Goal: Information Seeking & Learning: Understand process/instructions

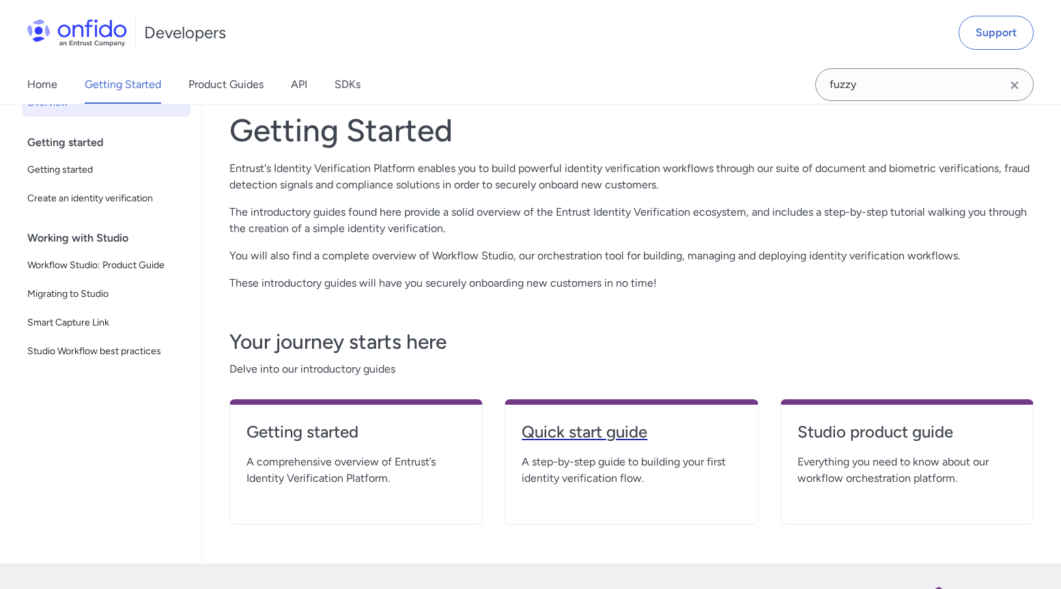
scroll to position [77, 0]
click at [597, 429] on h4 "Quick start guide" at bounding box center [631, 432] width 219 height 22
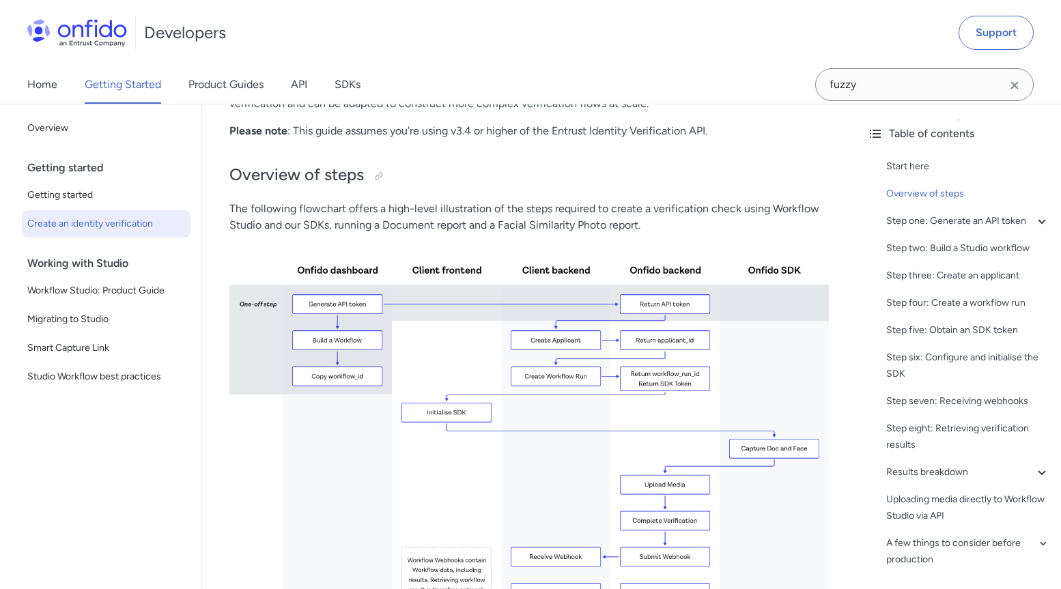
scroll to position [214, 0]
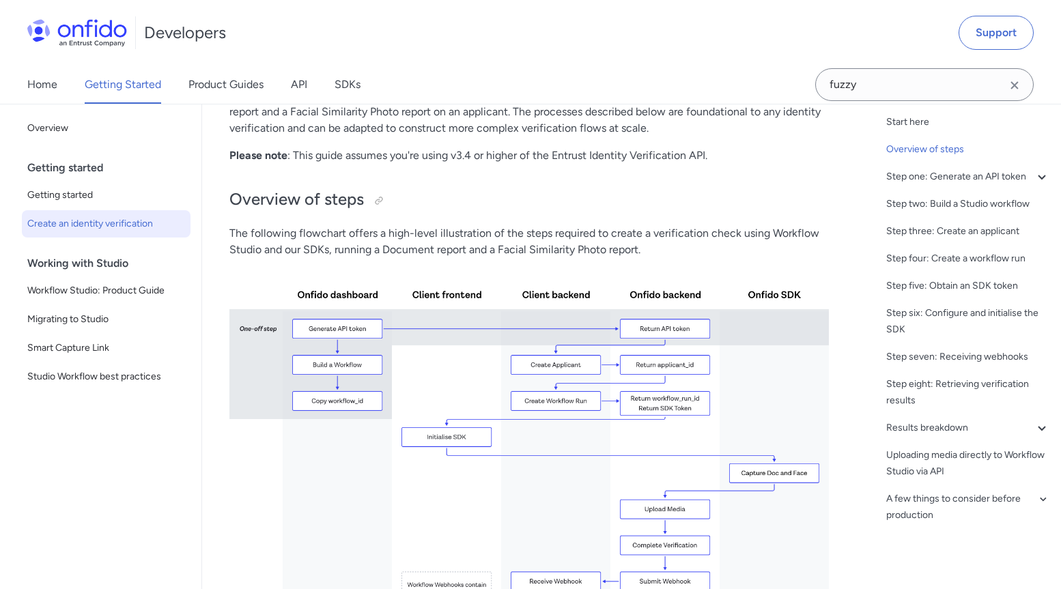
scroll to position [61, 0]
click at [868, 345] on div "Start here Overview of steps Step one: Generate an API token - Billing informat…" at bounding box center [958, 322] width 183 height 426
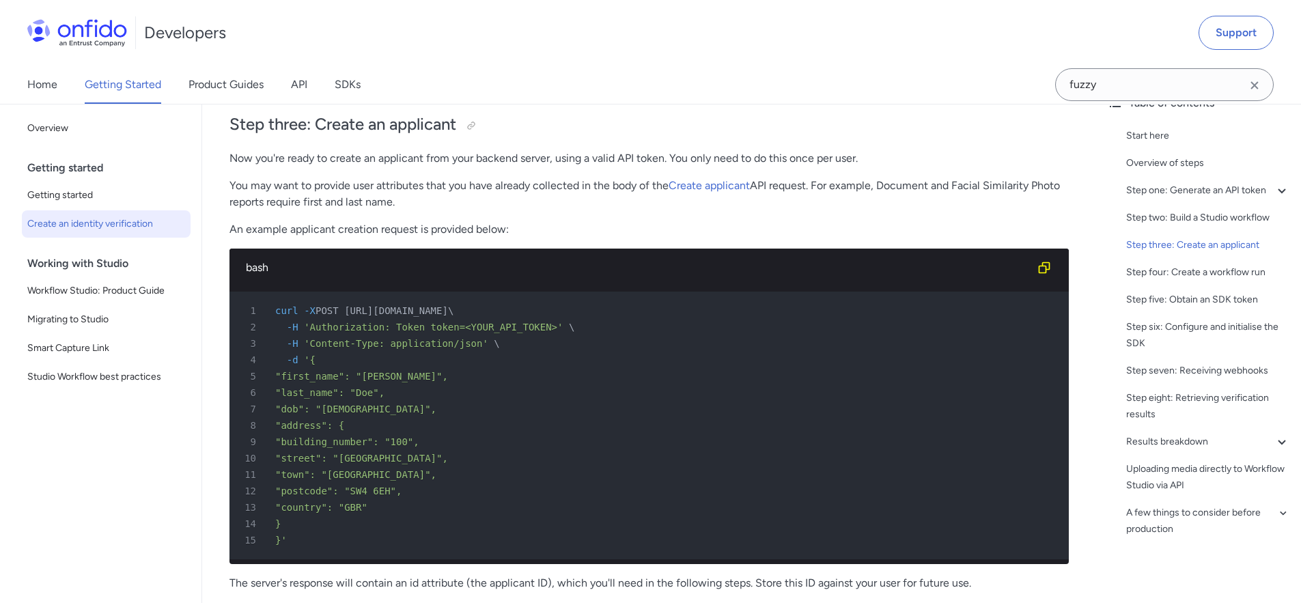
scroll to position [2568, 0]
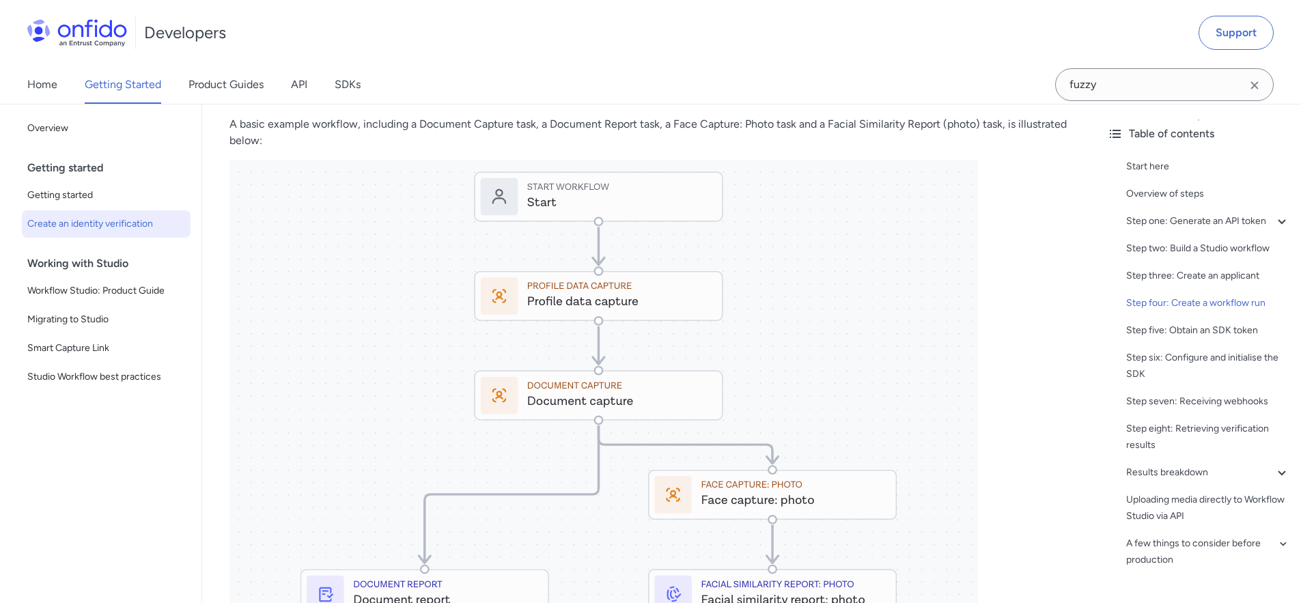
scroll to position [1583, 0]
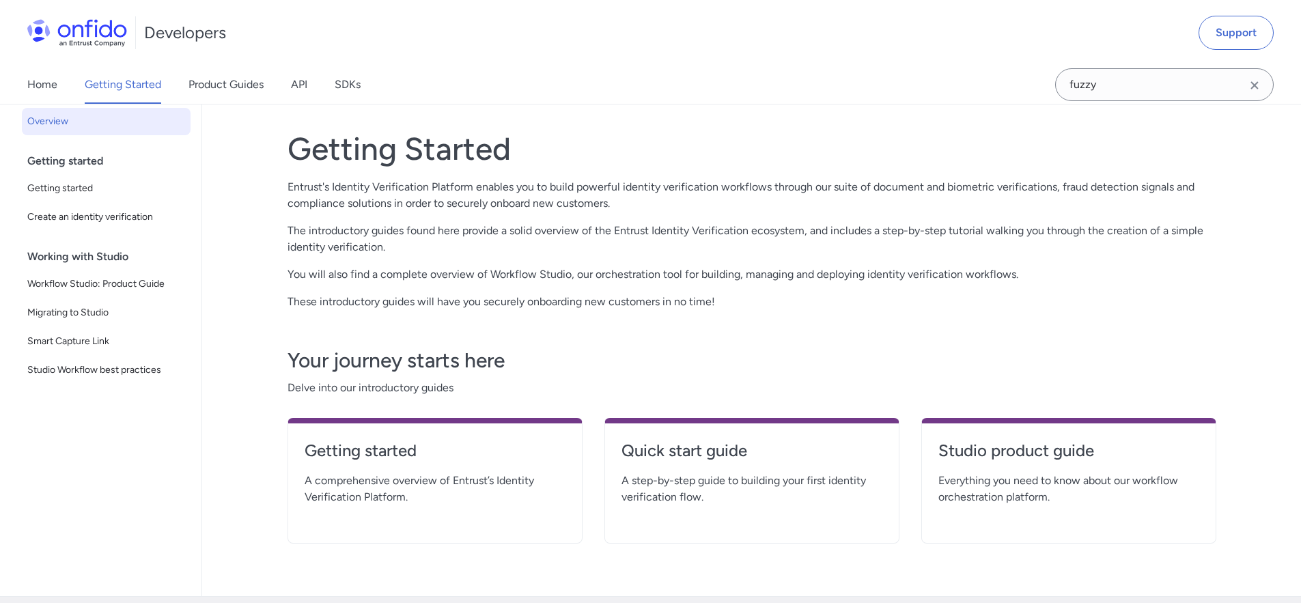
scroll to position [56, 0]
click at [687, 456] on h4 "Quick start guide" at bounding box center [751, 453] width 261 height 22
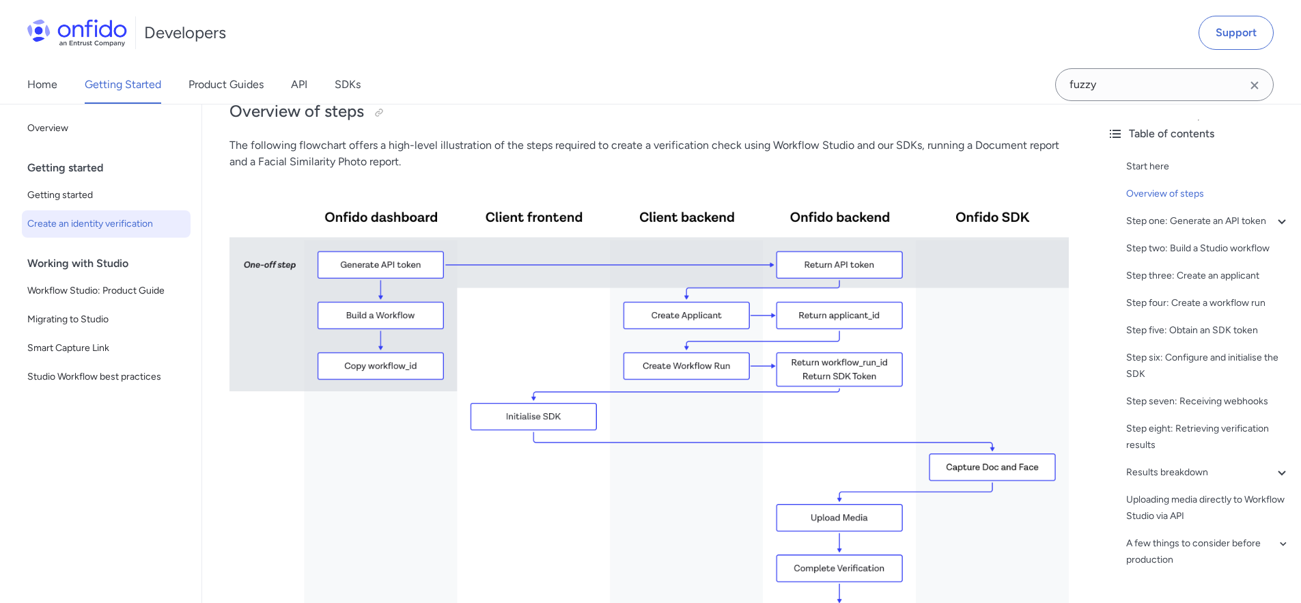
scroll to position [265, 0]
click at [345, 87] on link "SDKs" at bounding box center [348, 85] width 26 height 38
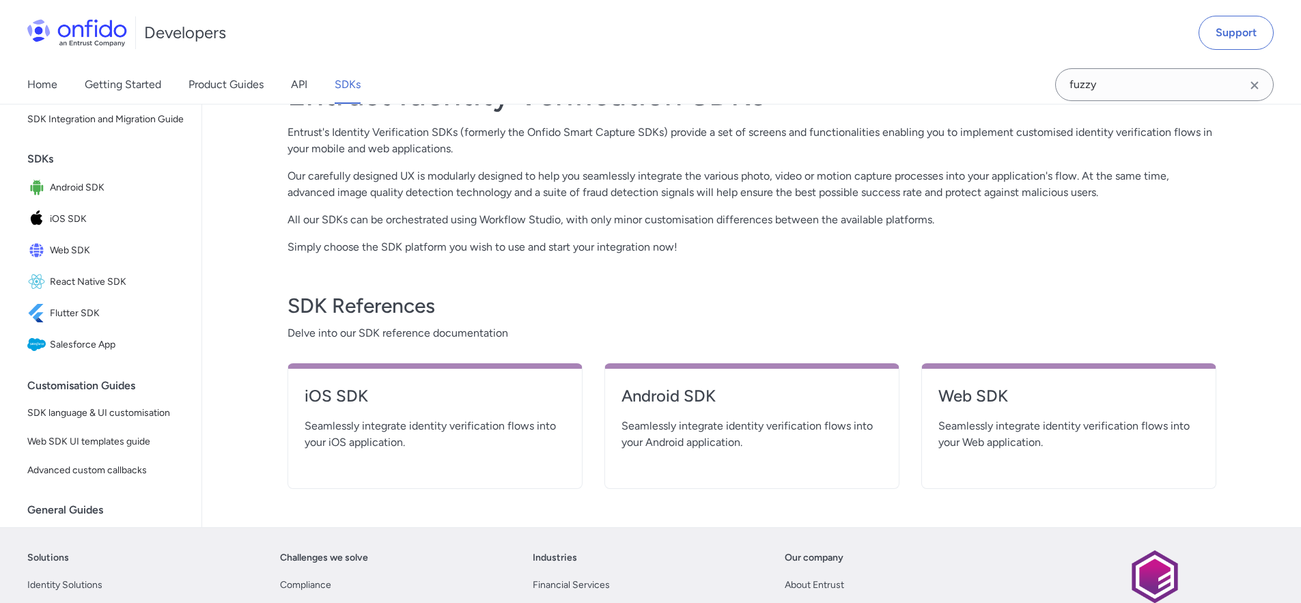
scroll to position [305, 0]
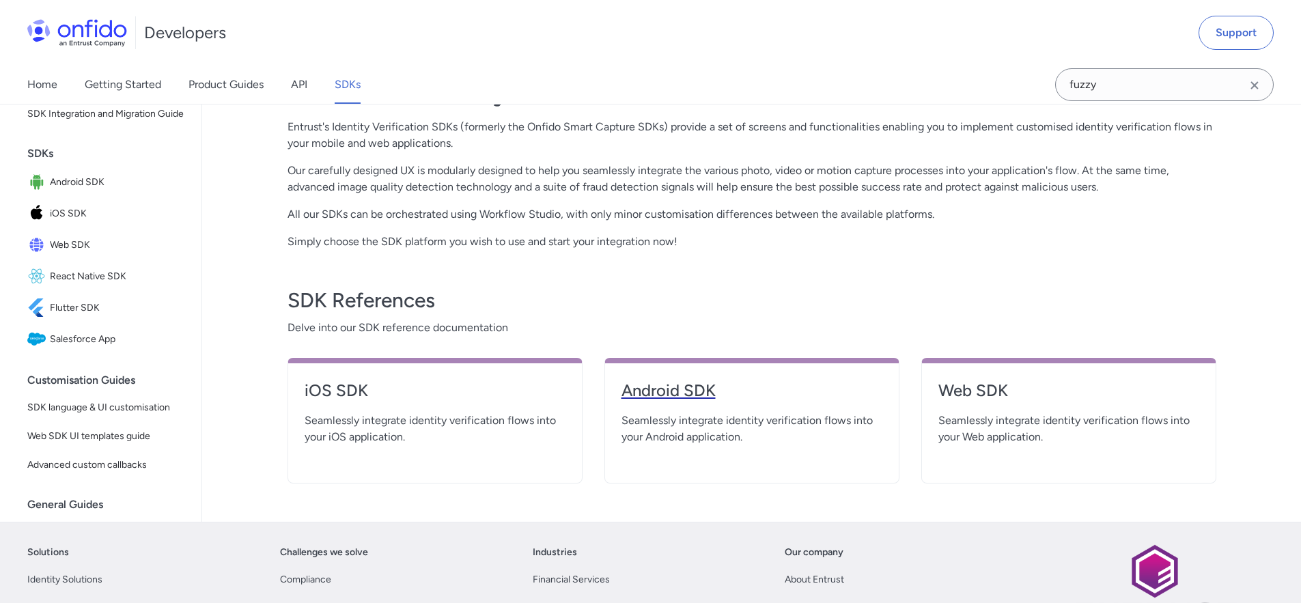
click at [681, 390] on h4 "Android SDK" at bounding box center [751, 391] width 261 height 22
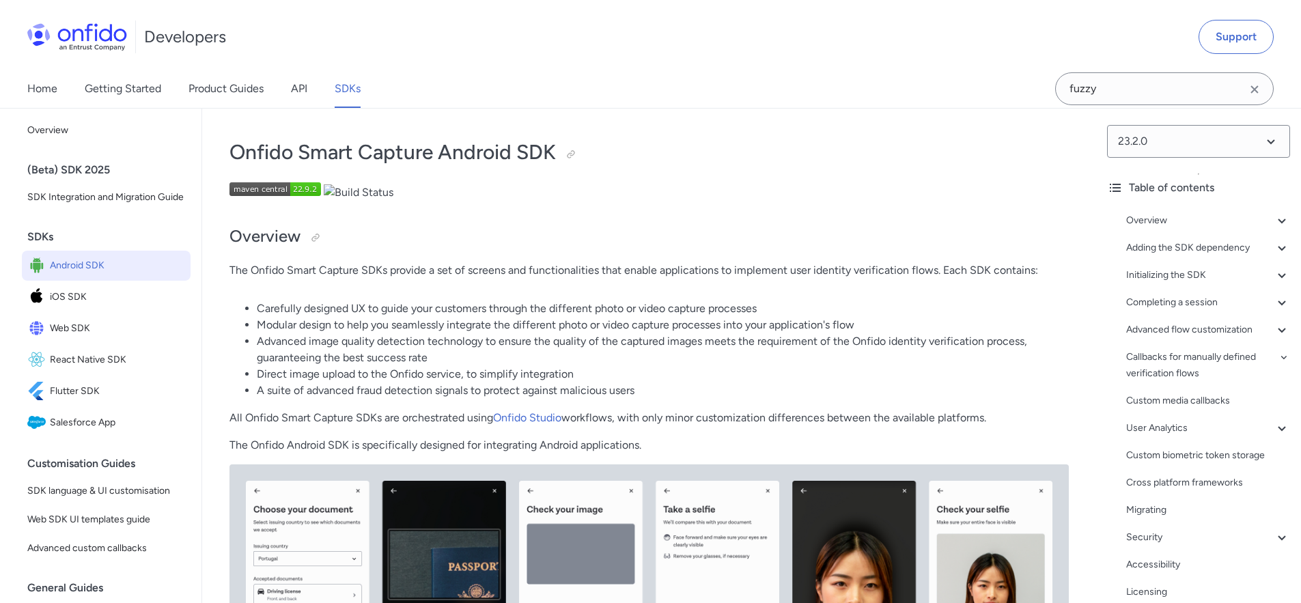
scroll to position [53, 0]
